Goal: Transaction & Acquisition: Purchase product/service

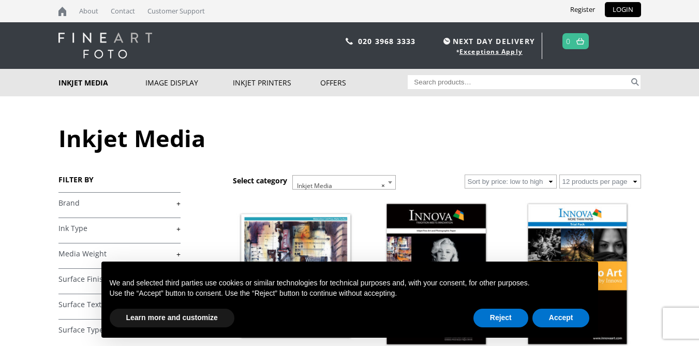
scroll to position [33, 0]
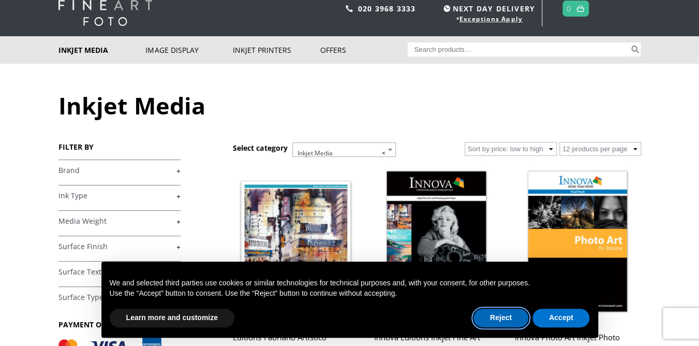
click at [497, 316] on button "Reject" at bounding box center [501, 317] width 55 height 19
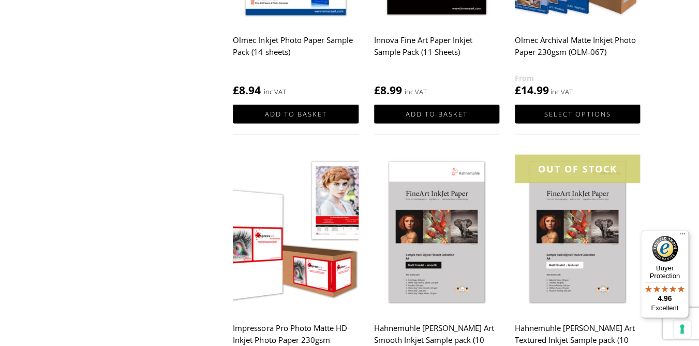
scroll to position [755, 0]
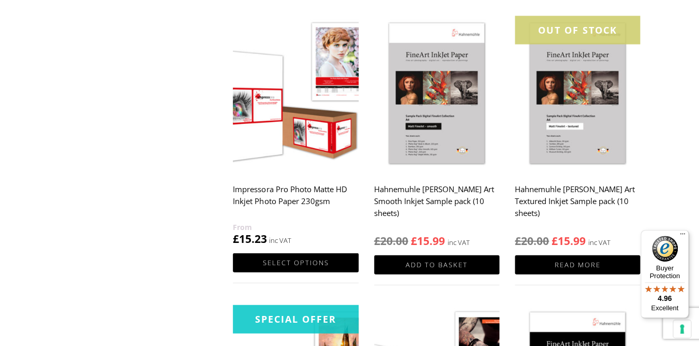
click at [416, 189] on h2 "Hahnemuhle [PERSON_NAME] Art Smooth Inkjet Sample pack (10 sheets)" at bounding box center [436, 201] width 125 height 43
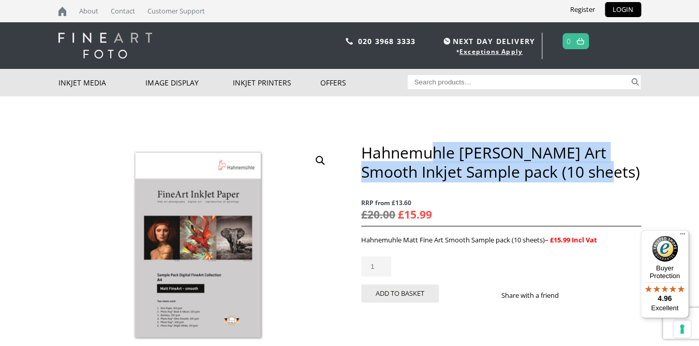
drag, startPoint x: 578, startPoint y: 173, endPoint x: 437, endPoint y: 164, distance: 141.6
click at [436, 161] on h1 "Hahnemuhle [PERSON_NAME] Art Smooth Inkjet Sample pack (10 sheets)" at bounding box center [500, 162] width 279 height 38
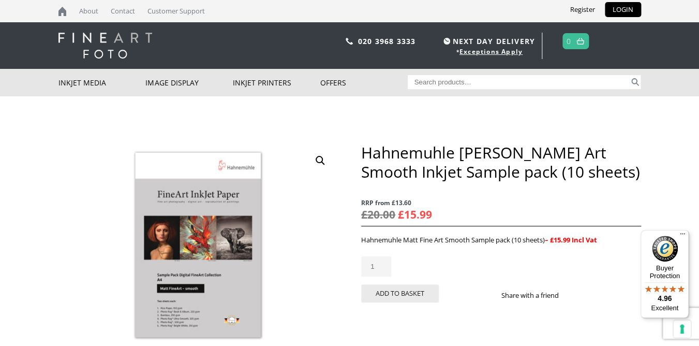
click at [437, 164] on h1 "Hahnemuhle [PERSON_NAME] Art Smooth Inkjet Sample pack (10 sheets)" at bounding box center [500, 162] width 279 height 38
drag, startPoint x: 453, startPoint y: 152, endPoint x: 364, endPoint y: 151, distance: 89.5
click at [364, 152] on h1 "Hahnemuhle [PERSON_NAME] Art Smooth Inkjet Sample pack (10 sheets)" at bounding box center [500, 162] width 279 height 38
copy h1 "Hahnemuhle"
